Goal: Navigation & Orientation: Find specific page/section

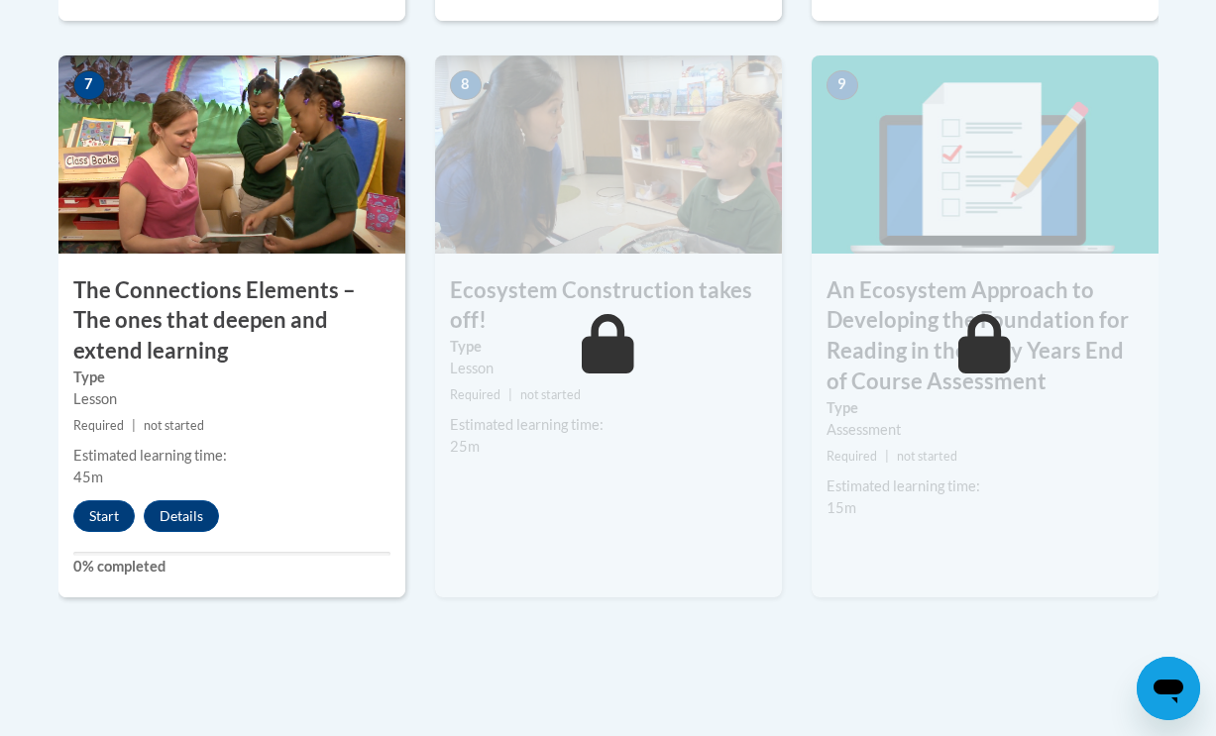
scroll to position [1823, 0]
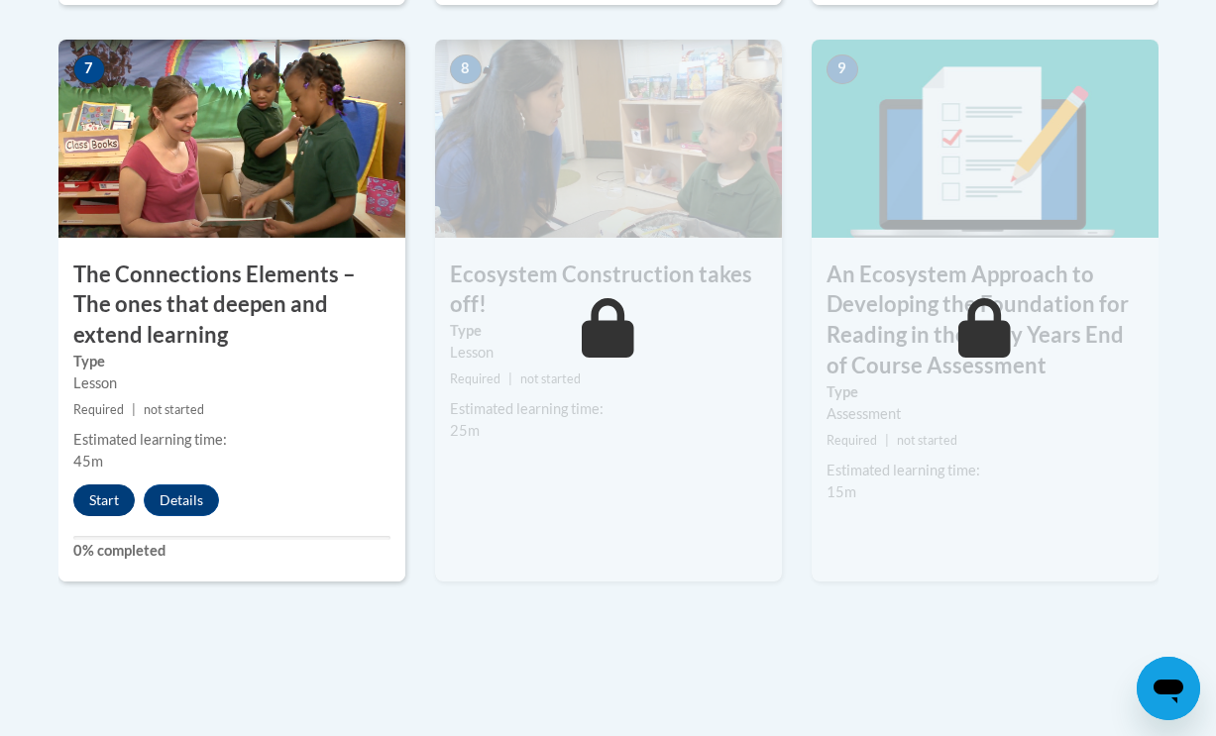
click at [119, 484] on button "Start" at bounding box center [103, 500] width 61 height 32
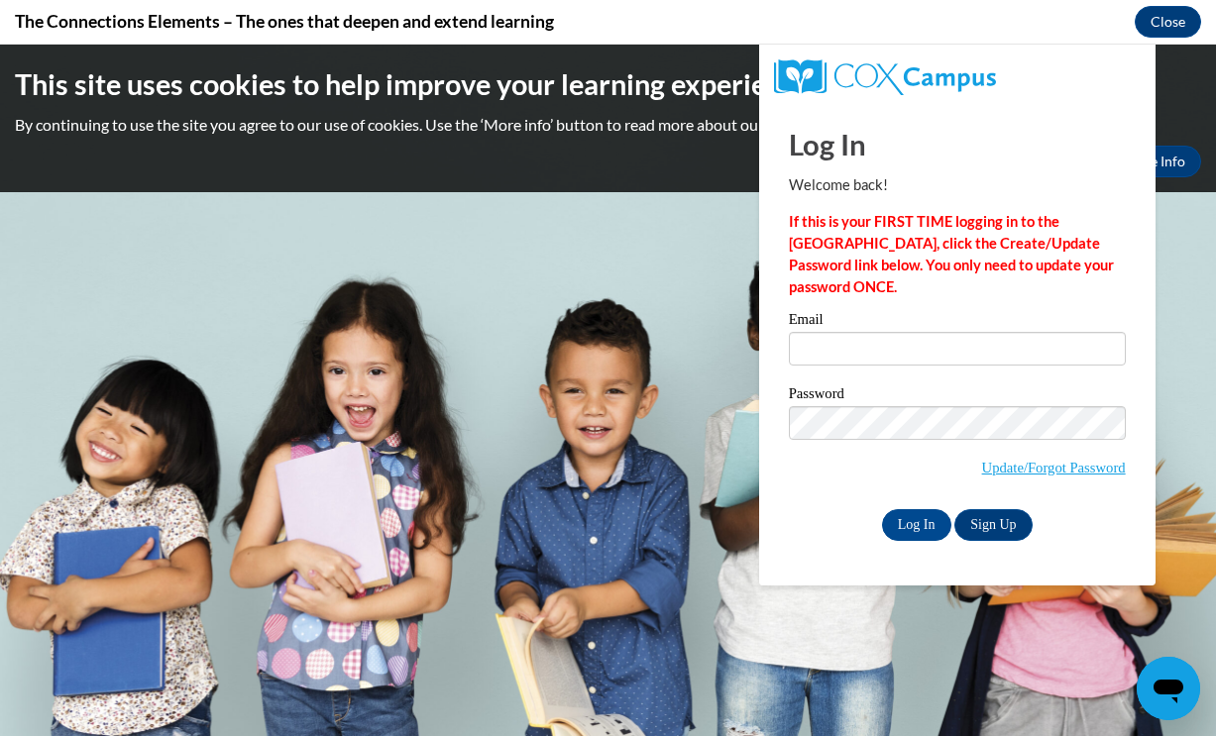
scroll to position [0, 0]
type input "[DOMAIN_NAME][EMAIL_ADDRESS][DOMAIN_NAME]"
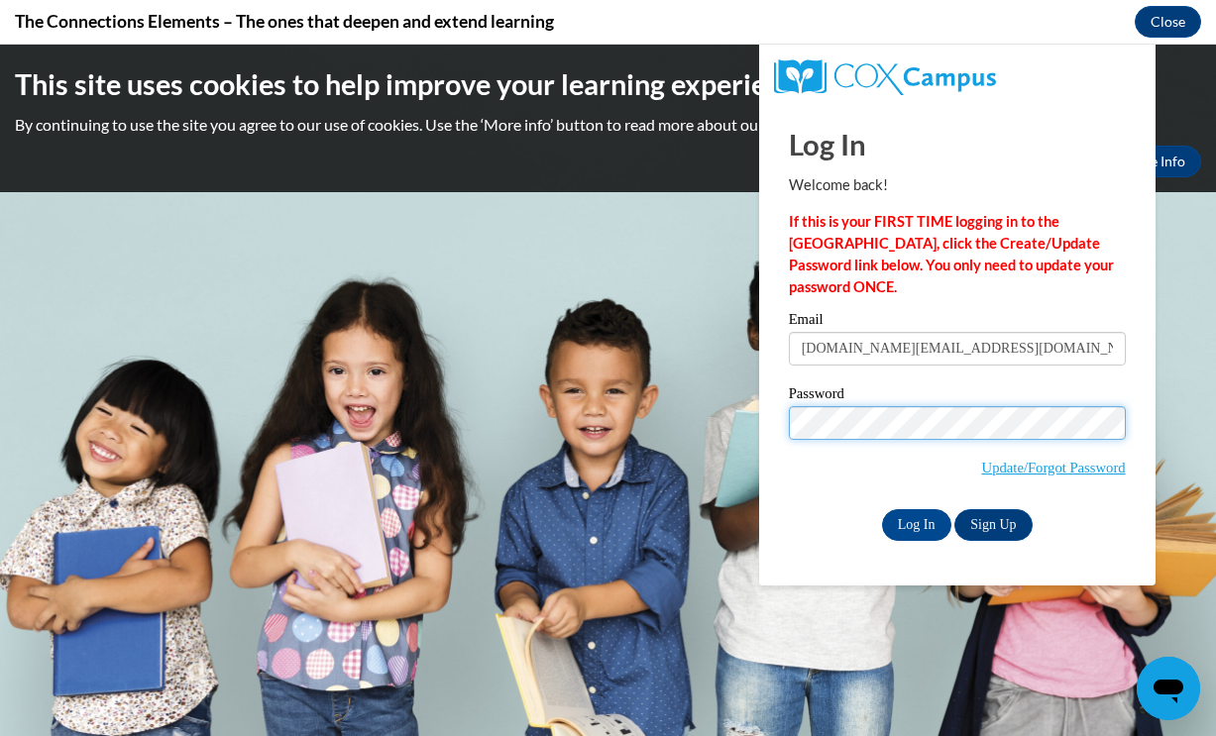
click at [914, 521] on input "Log In" at bounding box center [916, 525] width 69 height 32
